Goal: Find specific page/section: Find specific page/section

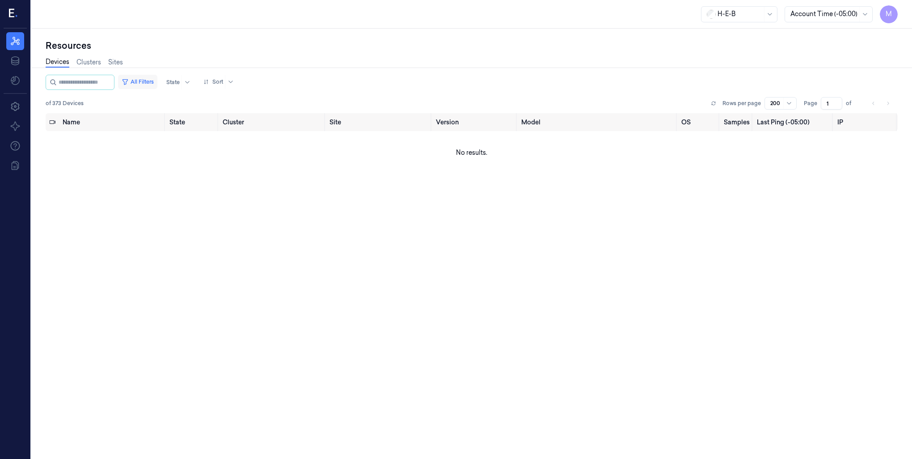
click at [153, 81] on button "All Filters" at bounding box center [137, 82] width 39 height 14
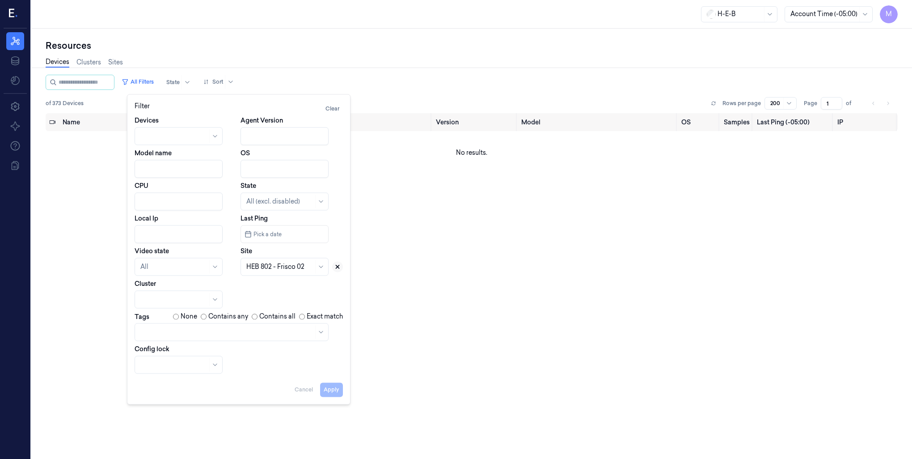
drag, startPoint x: 337, startPoint y: 268, endPoint x: 325, endPoint y: 270, distance: 12.3
click at [336, 268] on icon at bounding box center [337, 266] width 6 height 6
click at [272, 267] on div at bounding box center [274, 266] width 56 height 9
type input "744"
click at [295, 290] on div "HEB 744 - H66 [US_STATE]" at bounding box center [285, 291] width 78 height 19
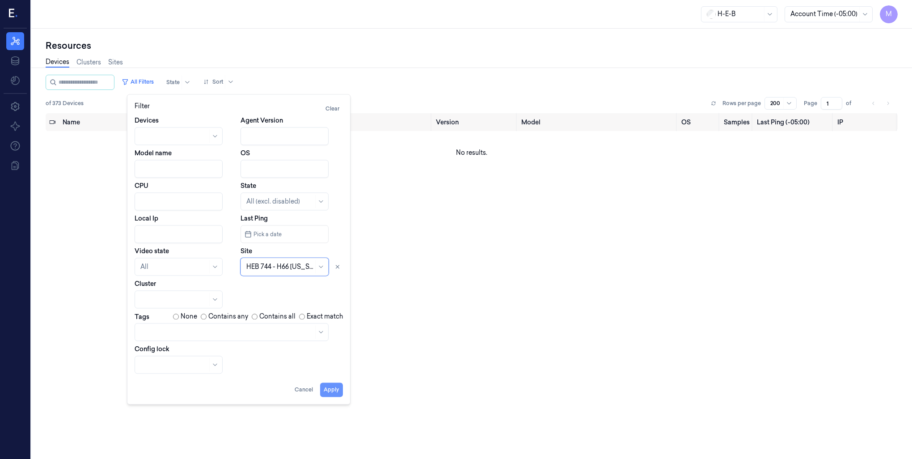
click at [336, 386] on button "Apply" at bounding box center [331, 389] width 23 height 14
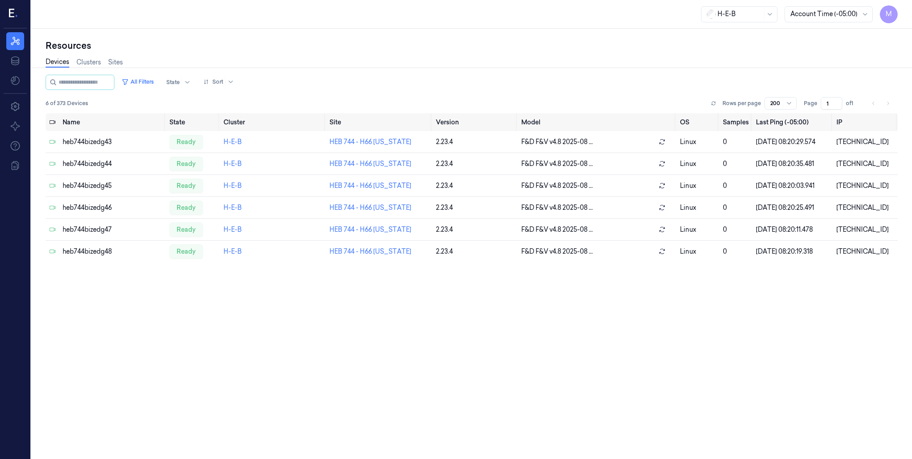
drag, startPoint x: 309, startPoint y: 458, endPoint x: 629, endPoint y: 441, distance: 320.6
click at [629, 441] on div "Name State Cluster Site Version Model OS Samples Last Ping (-05:00) IP heb744bi…" at bounding box center [472, 282] width 852 height 339
click at [152, 78] on button "All Filters" at bounding box center [137, 82] width 39 height 14
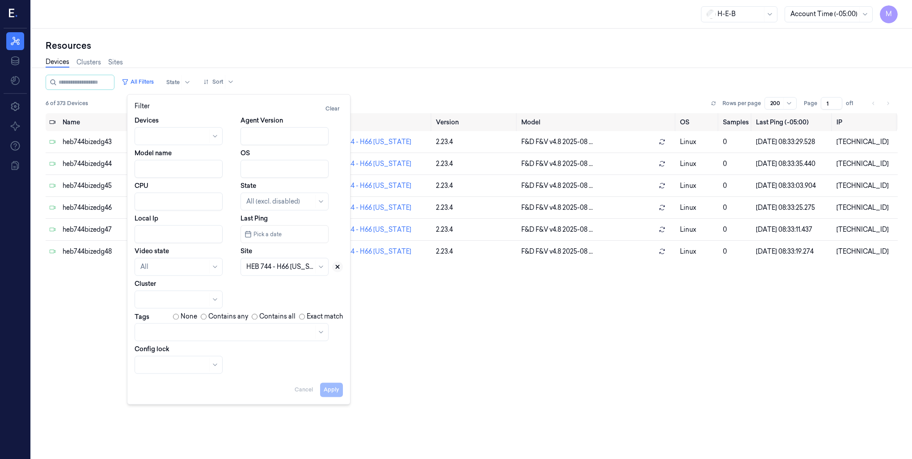
click at [337, 268] on icon at bounding box center [337, 266] width 6 height 6
click at [272, 267] on div at bounding box center [274, 266] width 56 height 9
type input "767"
click at [272, 287] on div "HEB 767 - Magnolia 02" at bounding box center [280, 286] width 68 height 9
click at [327, 390] on button "Apply" at bounding box center [331, 389] width 23 height 14
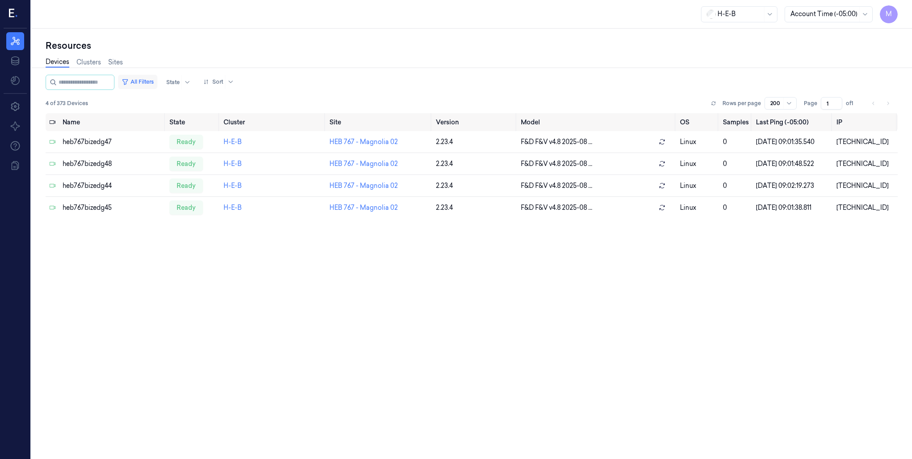
click at [157, 79] on button "All Filters" at bounding box center [137, 82] width 39 height 14
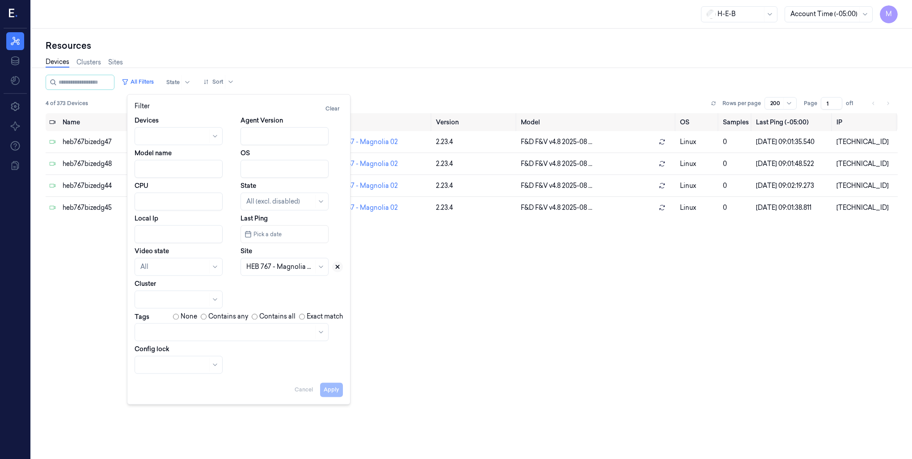
click at [336, 267] on icon at bounding box center [337, 266] width 6 height 6
click at [279, 267] on div at bounding box center [274, 266] width 56 height 9
type input "262"
click at [274, 290] on div "HEB 262 - SA30 Bandera" at bounding box center [282, 286] width 73 height 9
click at [336, 390] on button "Apply" at bounding box center [331, 389] width 23 height 14
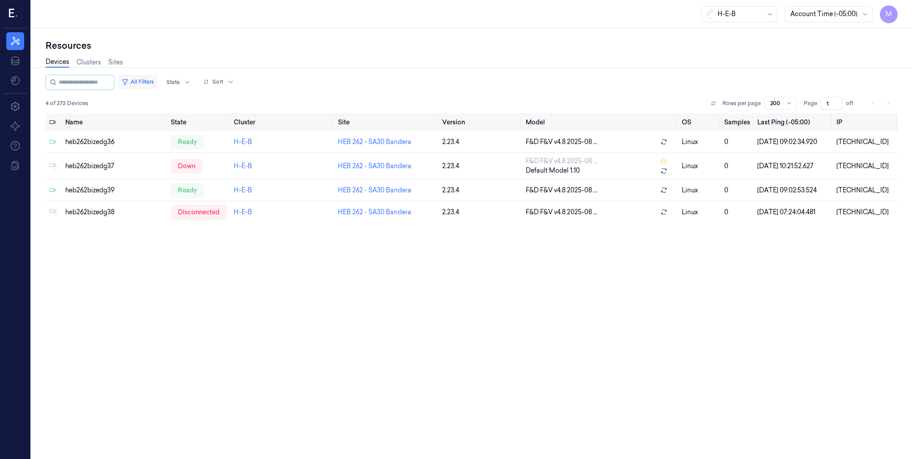
click at [150, 82] on button "All Filters" at bounding box center [137, 82] width 39 height 14
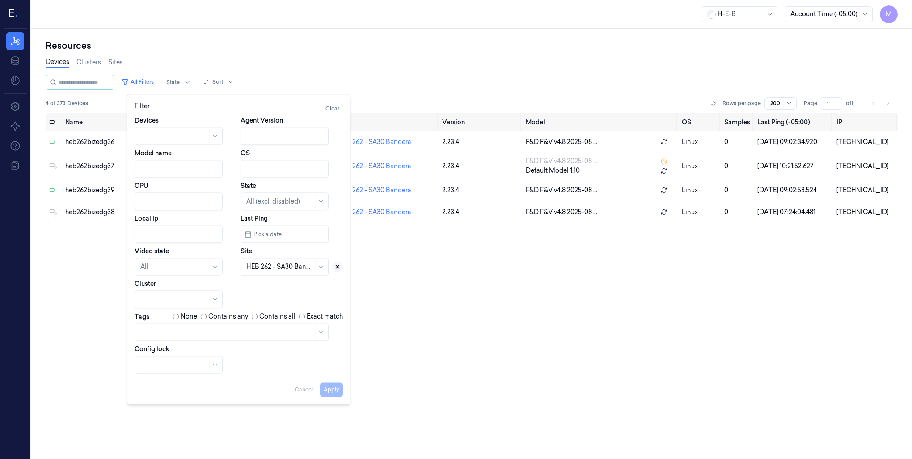
click at [336, 267] on icon at bounding box center [337, 266] width 3 height 3
click at [265, 268] on div at bounding box center [274, 266] width 56 height 9
type input "767"
click at [275, 287] on div "HEB 767 - Magnolia 02" at bounding box center [280, 286] width 68 height 9
click at [331, 393] on button "Apply" at bounding box center [331, 389] width 23 height 14
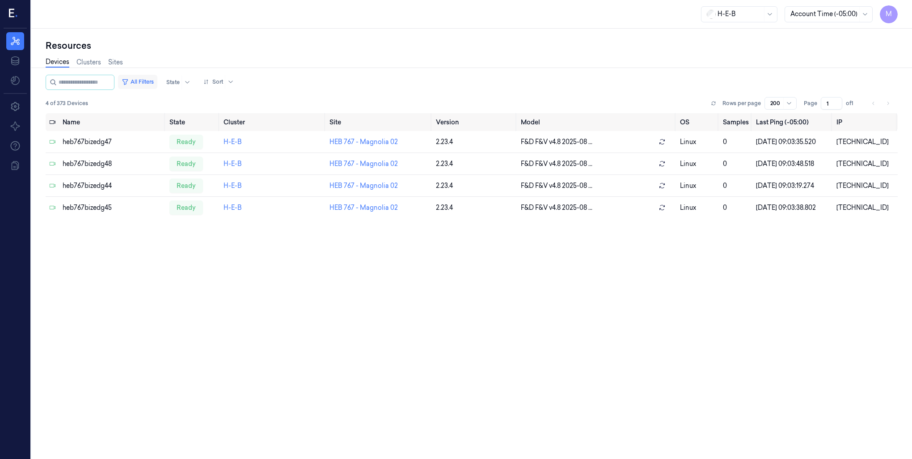
click at [152, 82] on button "All Filters" at bounding box center [137, 82] width 39 height 14
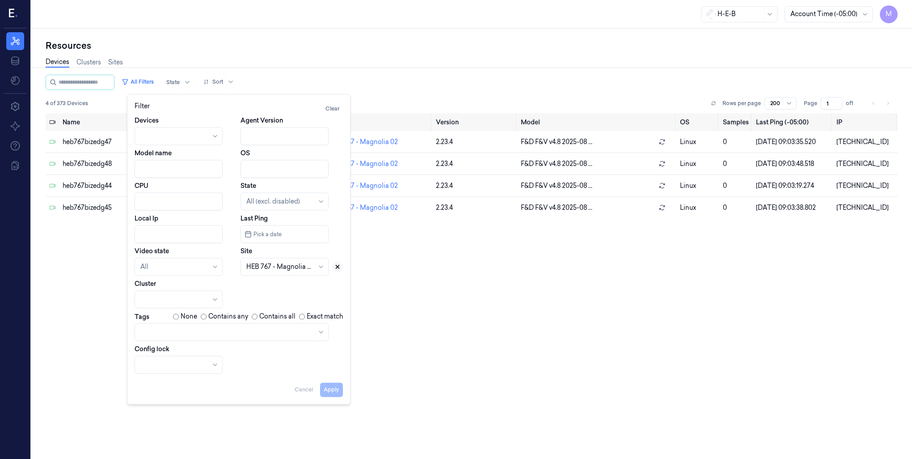
click at [337, 269] on icon at bounding box center [337, 266] width 6 height 6
click at [285, 269] on div at bounding box center [274, 266] width 56 height 9
type input "262"
click at [282, 287] on div "HEB 262 - SA30 Bandera" at bounding box center [282, 286] width 73 height 9
click at [329, 389] on button "Apply" at bounding box center [331, 389] width 23 height 14
